Goal: Check status

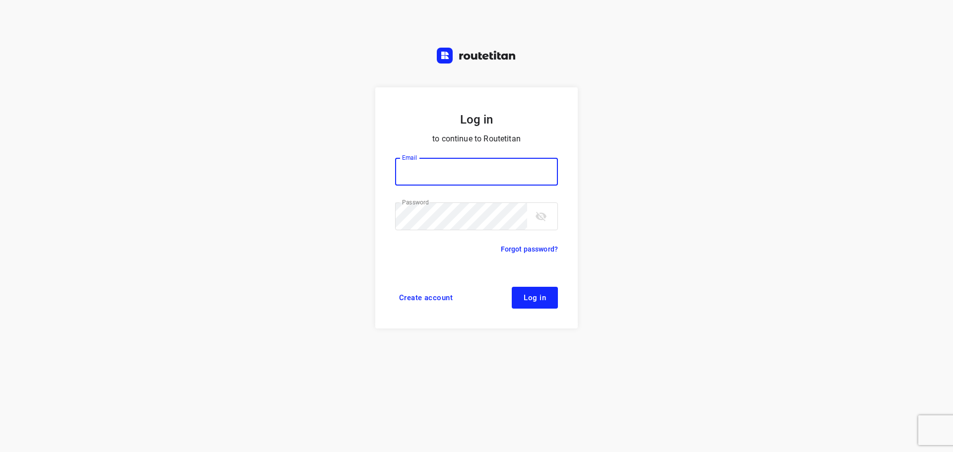
type input "[PERSON_NAME][EMAIL_ADDRESS][DOMAIN_NAME]"
click at [542, 302] on span "Log in" at bounding box center [535, 298] width 22 height 8
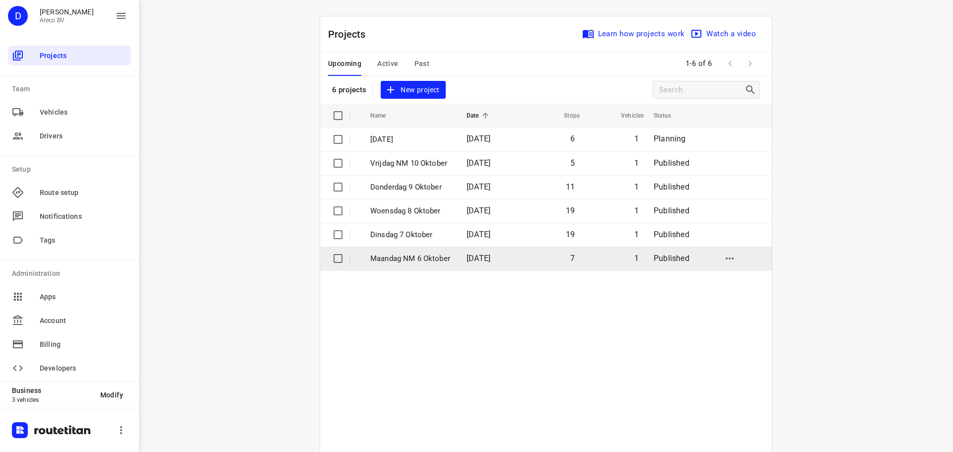
click at [425, 260] on p "Maandag NM 6 Oktober" at bounding box center [410, 258] width 81 height 11
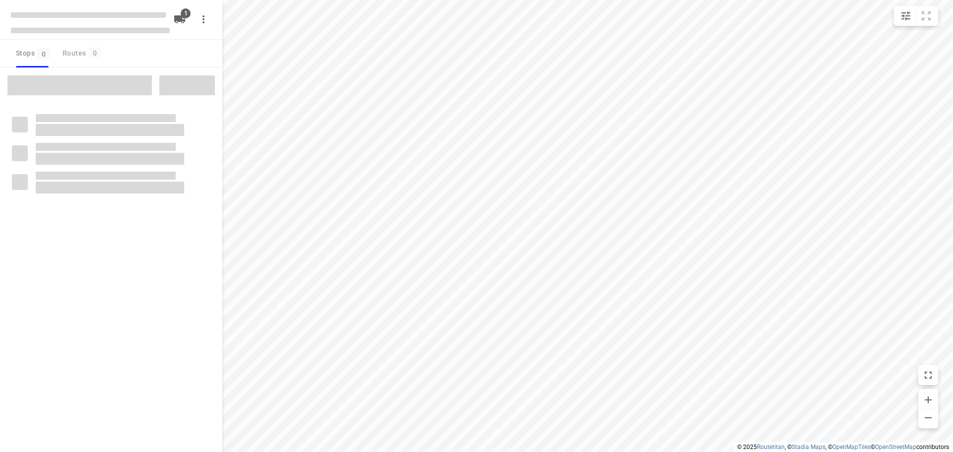
type input "distance"
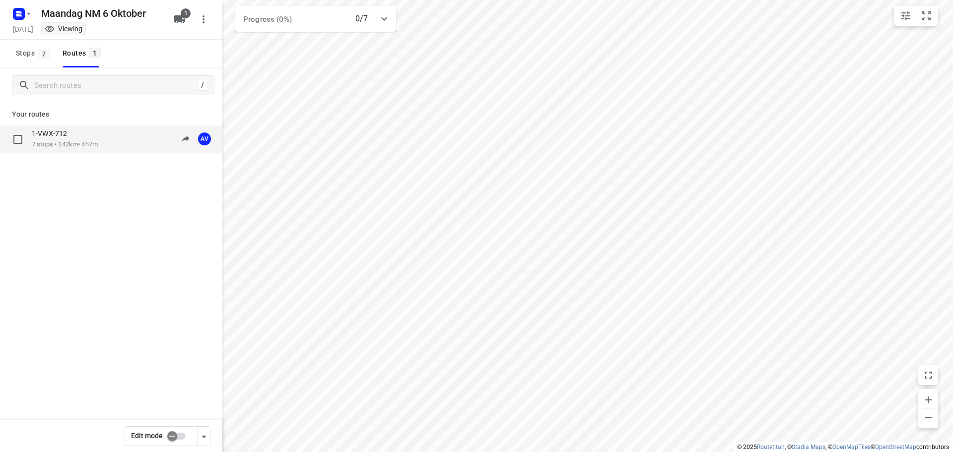
click at [111, 139] on div "1-VWX-712 7 stops • 242km • 4h7m 13:00-17:07 AV" at bounding box center [127, 139] width 191 height 20
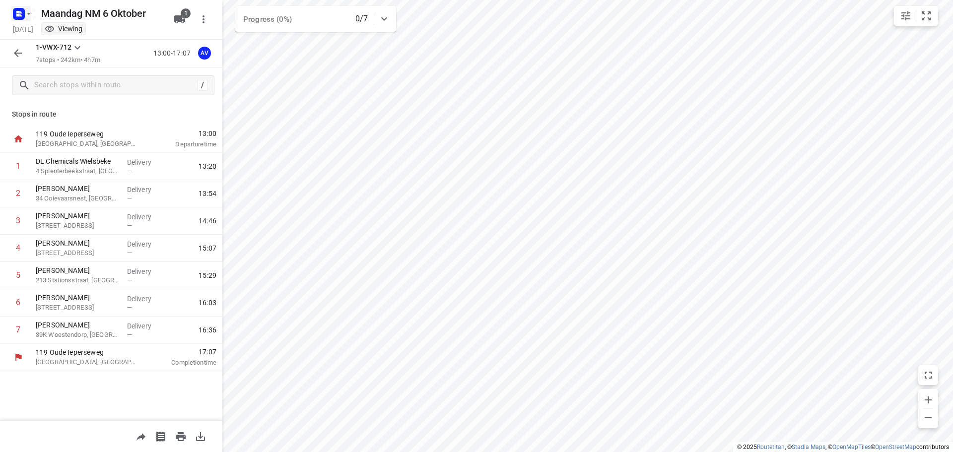
click at [25, 16] on icon "button" at bounding box center [29, 14] width 8 height 8
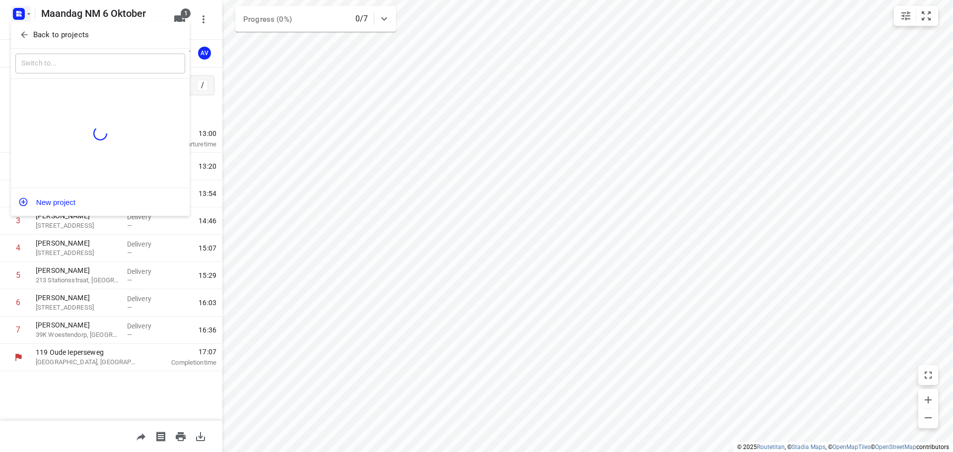
click at [78, 36] on p "Back to projects" at bounding box center [61, 34] width 56 height 11
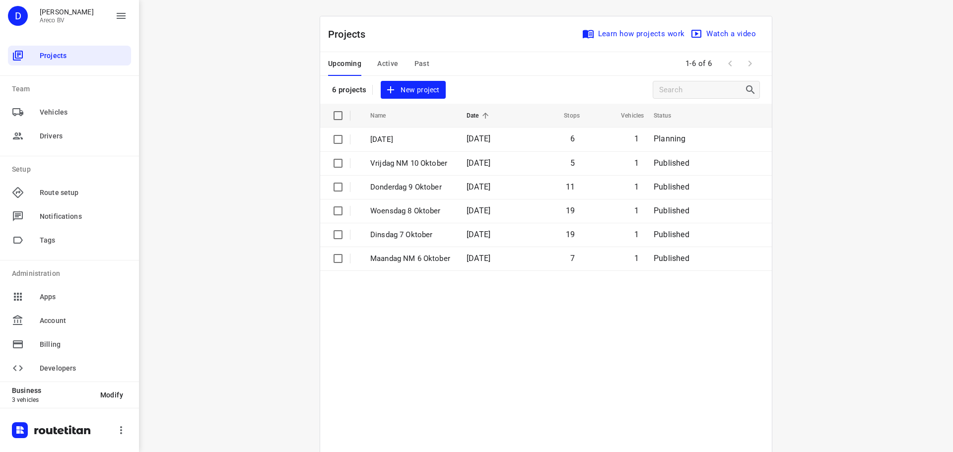
click at [419, 64] on span "Past" at bounding box center [421, 64] width 15 height 12
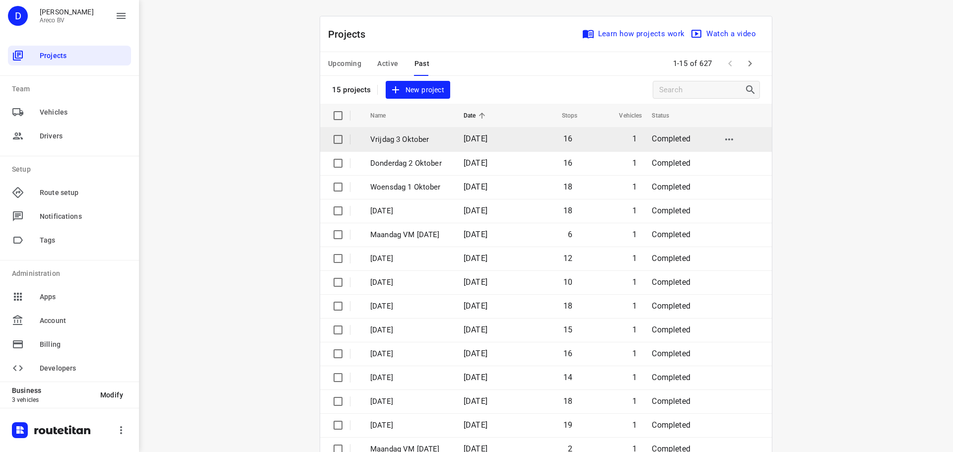
click at [435, 139] on p "Vrijdag 3 Oktober" at bounding box center [409, 139] width 78 height 11
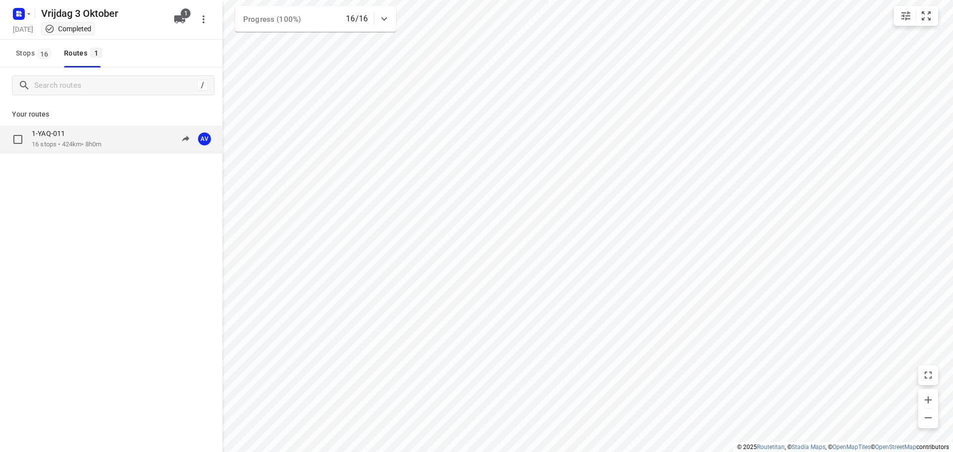
click at [117, 141] on div "1-YAQ-011 16 stops • 424km • 8h0m 09:17-18:58 AV" at bounding box center [127, 139] width 191 height 20
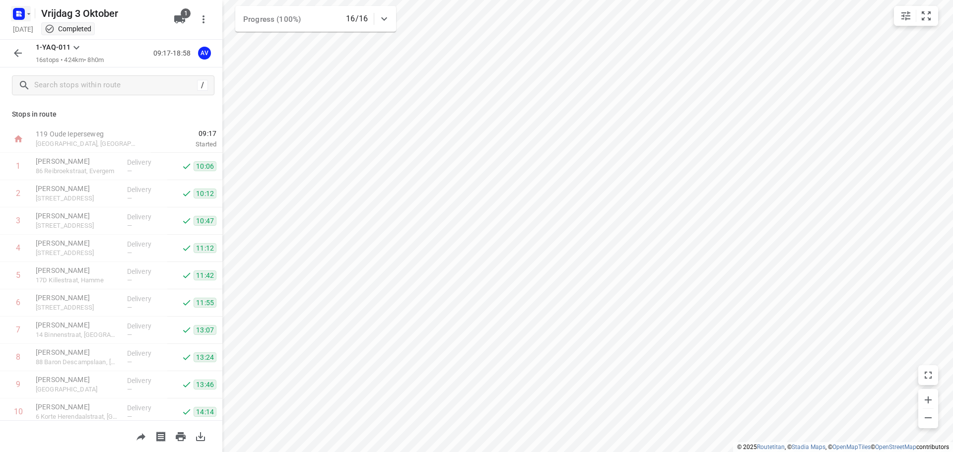
click at [21, 17] on rect "button" at bounding box center [19, 14] width 12 height 12
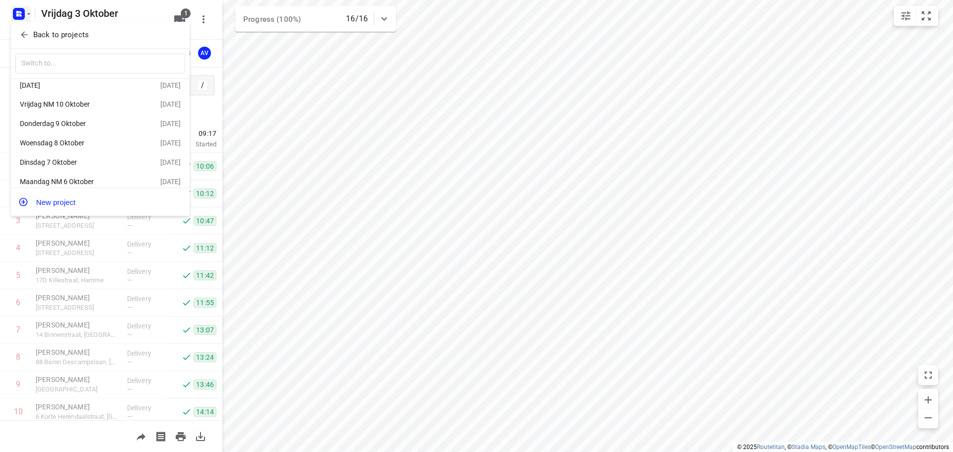
scroll to position [18, 0]
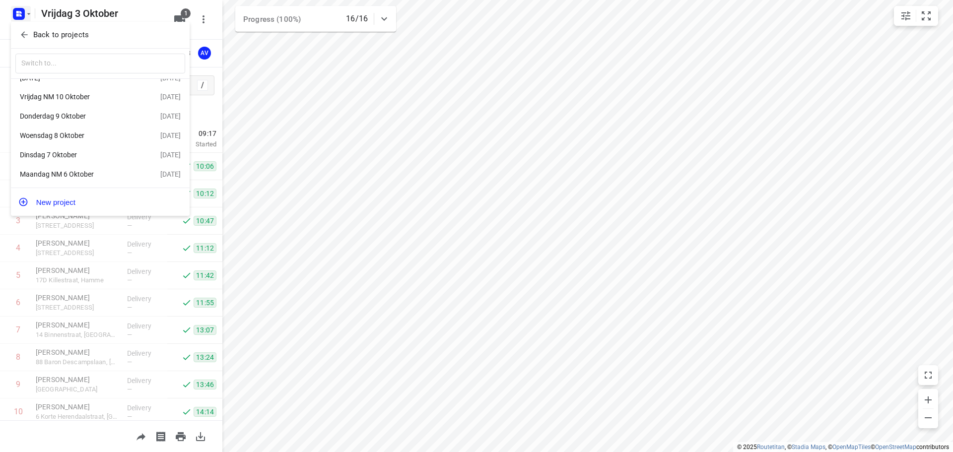
click at [75, 172] on div "Maandag NM 6 Oktober" at bounding box center [77, 174] width 114 height 8
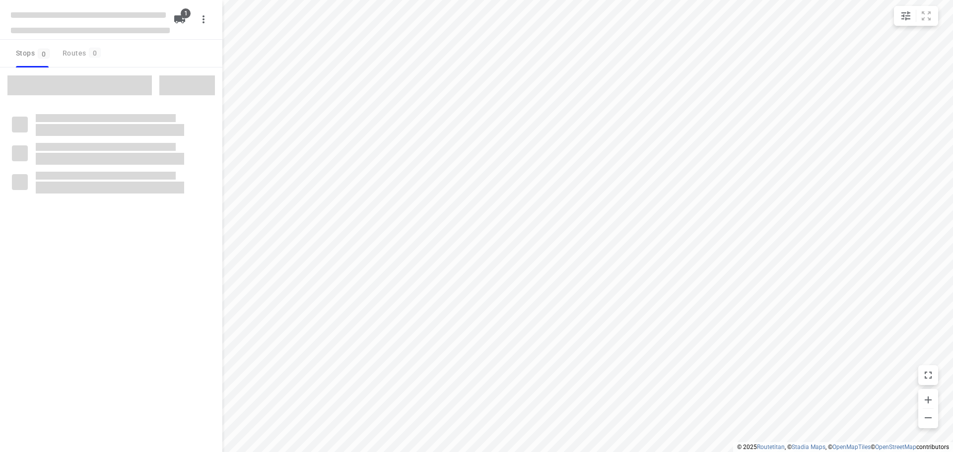
type input "distance"
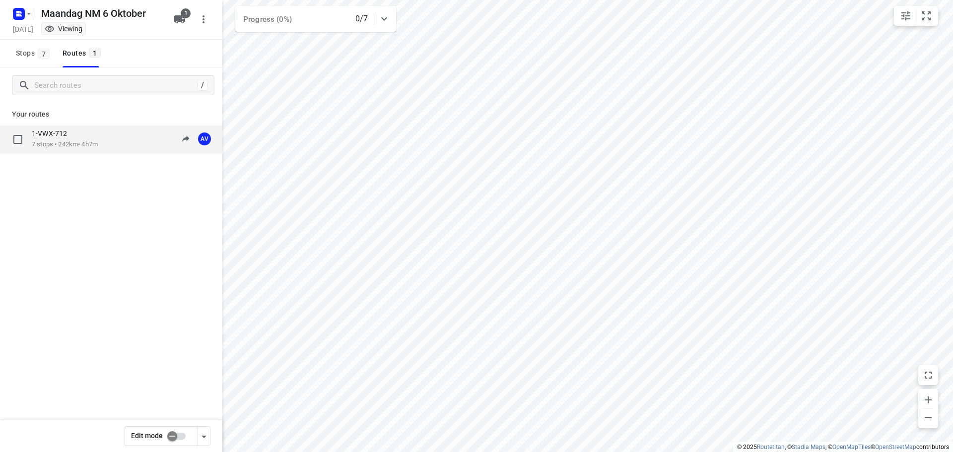
click at [84, 145] on p "7 stops • 242km • 4h7m" at bounding box center [65, 144] width 66 height 9
